Goal: Task Accomplishment & Management: Manage account settings

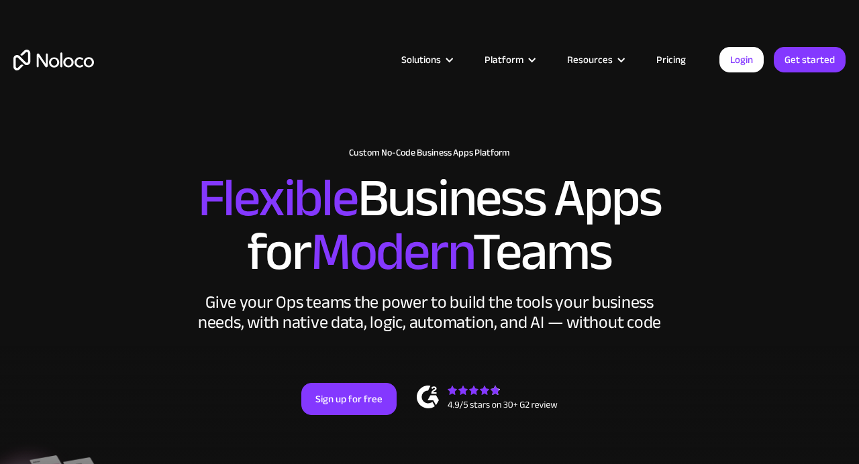
click at [729, 57] on link "Login" at bounding box center [741, 59] width 44 height 25
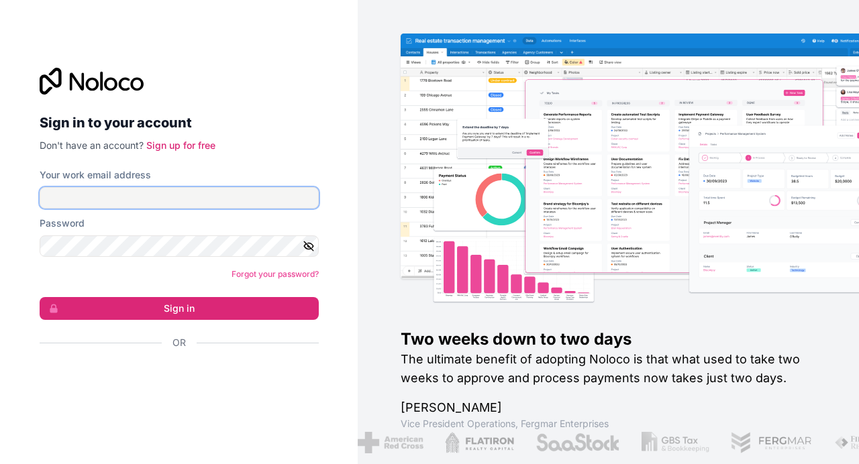
click at [150, 199] on input "Your work email address" at bounding box center [179, 197] width 279 height 21
type input "[EMAIL_ADDRESS][DOMAIN_NAME]"
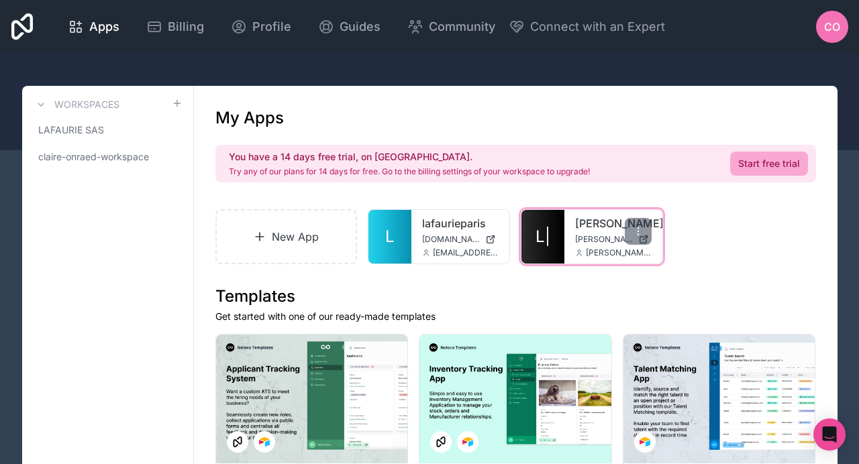
click at [558, 248] on link "L|" at bounding box center [542, 237] width 43 height 54
